Goal: Task Accomplishment & Management: Manage account settings

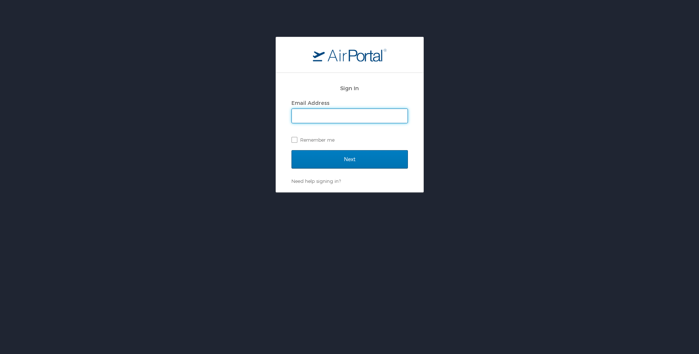
scroll to position [37, 0]
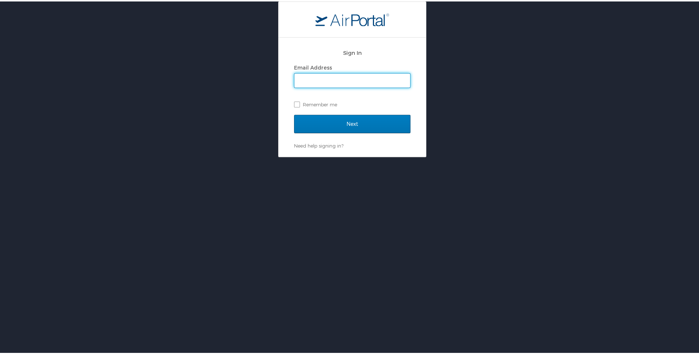
click at [345, 80] on input "Email Address" at bounding box center [352, 79] width 116 height 14
type input "jasmine.carmouche.dcfs@la.gov"
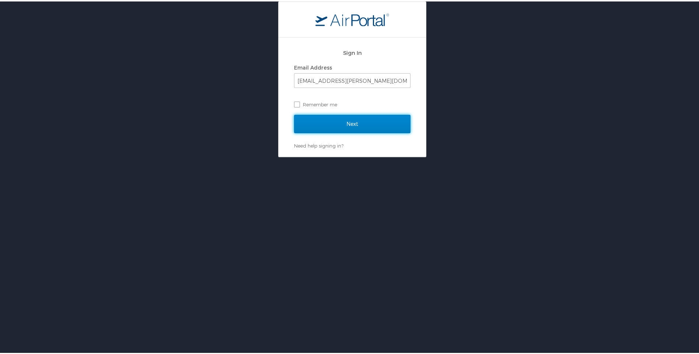
click at [370, 126] on input "Next" at bounding box center [352, 122] width 116 height 18
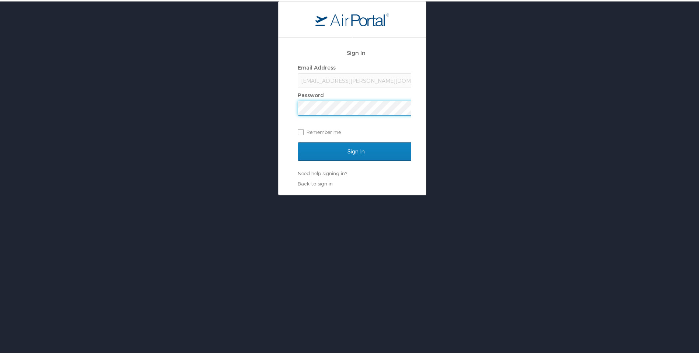
scroll to position [0, 0]
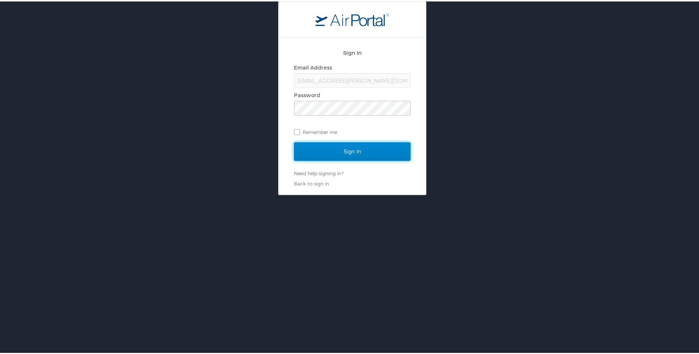
click at [357, 155] on input "Sign In" at bounding box center [352, 150] width 116 height 18
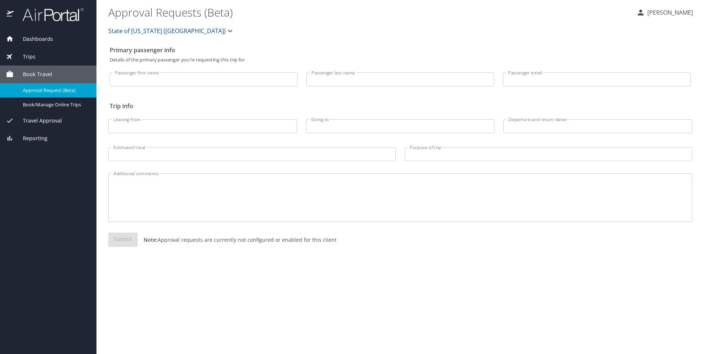
click at [46, 119] on span "Travel Approval" at bounding box center [38, 121] width 48 height 8
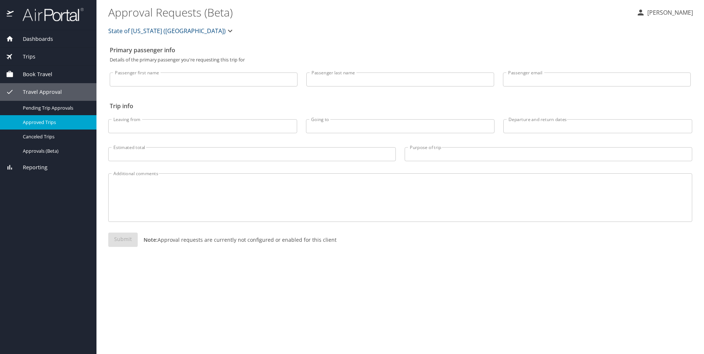
click at [52, 120] on span "Approved Trips" at bounding box center [55, 122] width 65 height 7
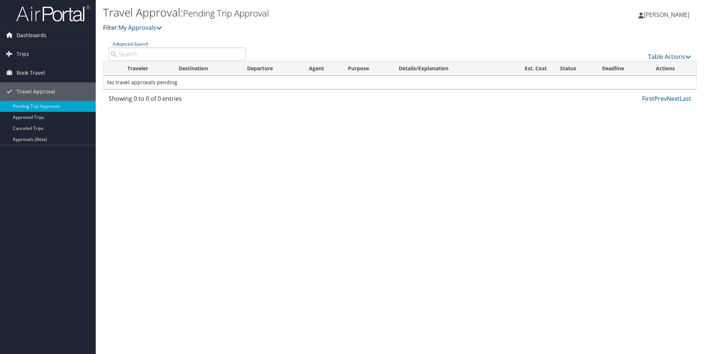
click at [39, 36] on span "Dashboards" at bounding box center [32, 35] width 30 height 18
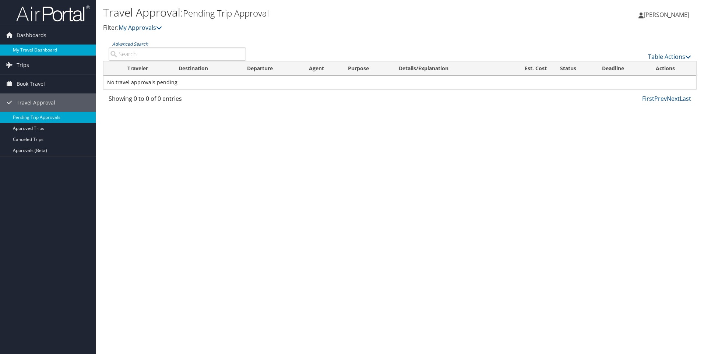
click at [40, 49] on link "My Travel Dashboard" at bounding box center [48, 50] width 96 height 11
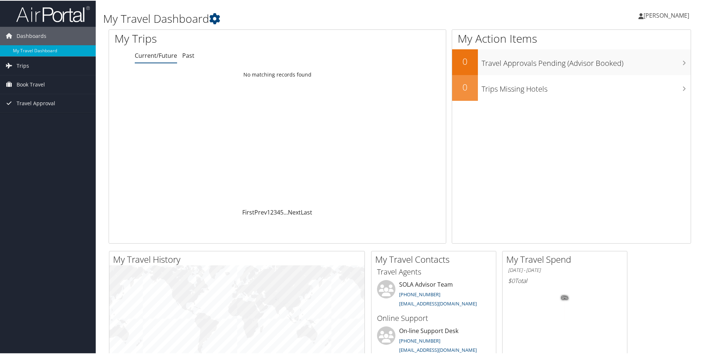
click at [644, 15] on span "[PERSON_NAME]" at bounding box center [667, 15] width 46 height 8
click at [651, 61] on link "View Travel Profile" at bounding box center [647, 65] width 82 height 13
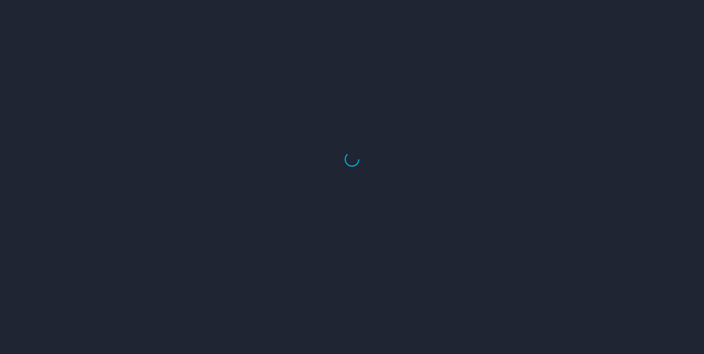
select select "US"
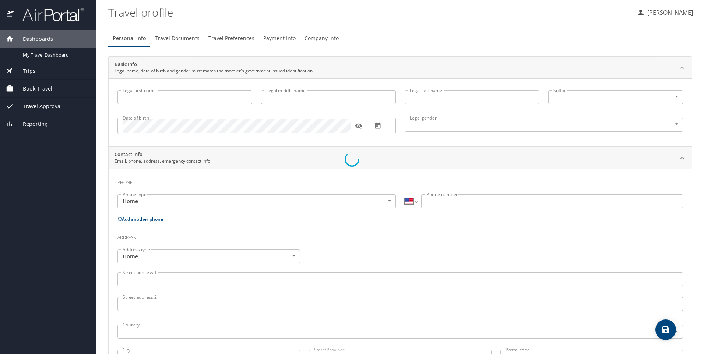
type input "[PERSON_NAME]"
type input "[DEMOGRAPHIC_DATA]"
select select "US"
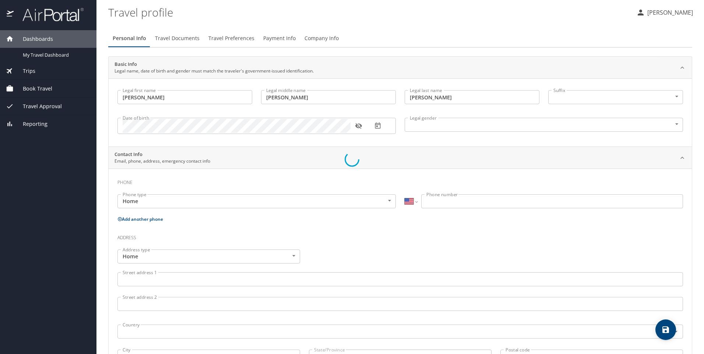
select select "US"
